Goal: Find contact information: Obtain details needed to contact an individual or organization

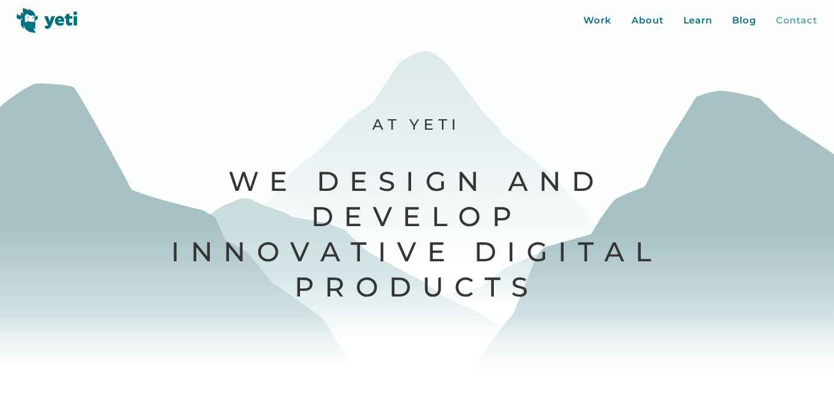
click at [793, 16] on div "Contact" at bounding box center [796, 21] width 41 height 14
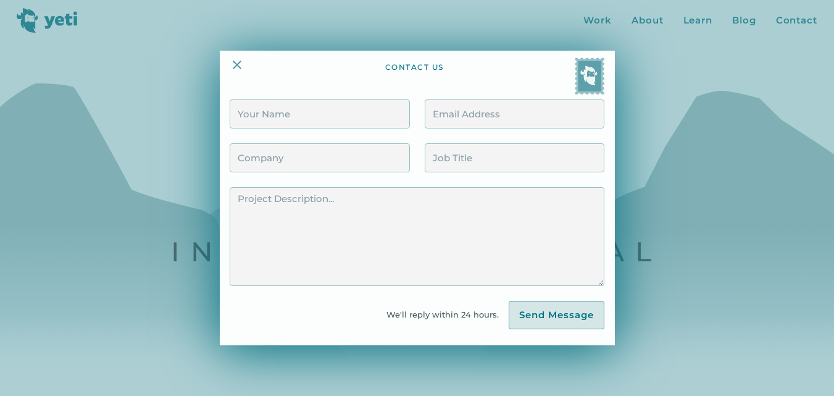
click at [460, 315] on div "We'll reply within 24 hours." at bounding box center [447, 314] width 122 height 13
click at [604, 72] on img at bounding box center [590, 75] width 30 height 37
click at [244, 66] on img at bounding box center [237, 64] width 15 height 15
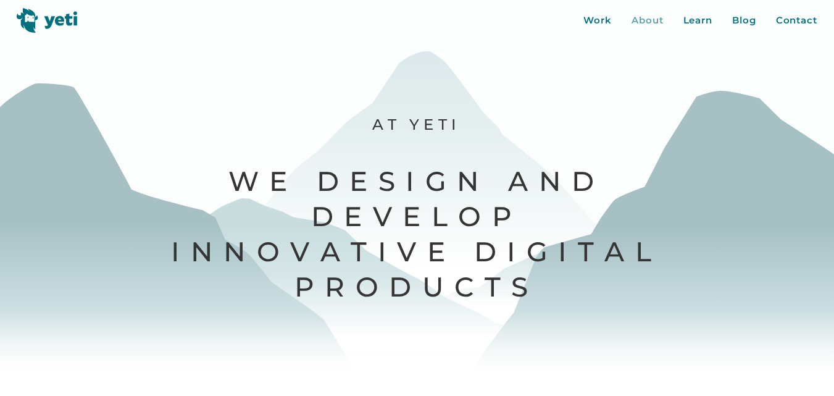
click at [643, 15] on div "About" at bounding box center [648, 21] width 32 height 14
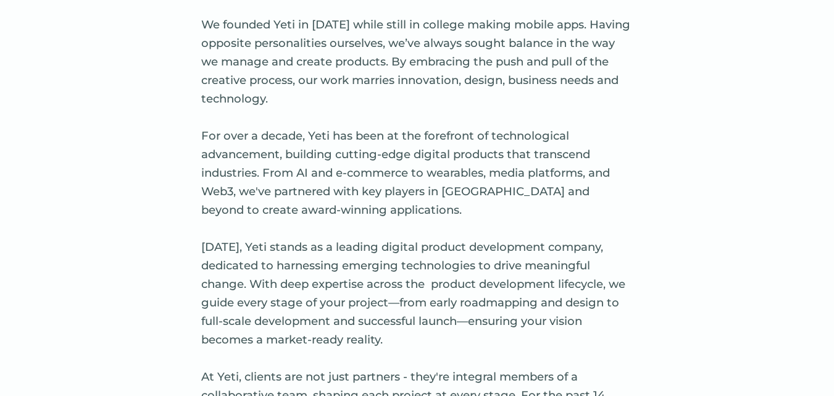
scroll to position [246, 0]
